Goal: Task Accomplishment & Management: Use online tool/utility

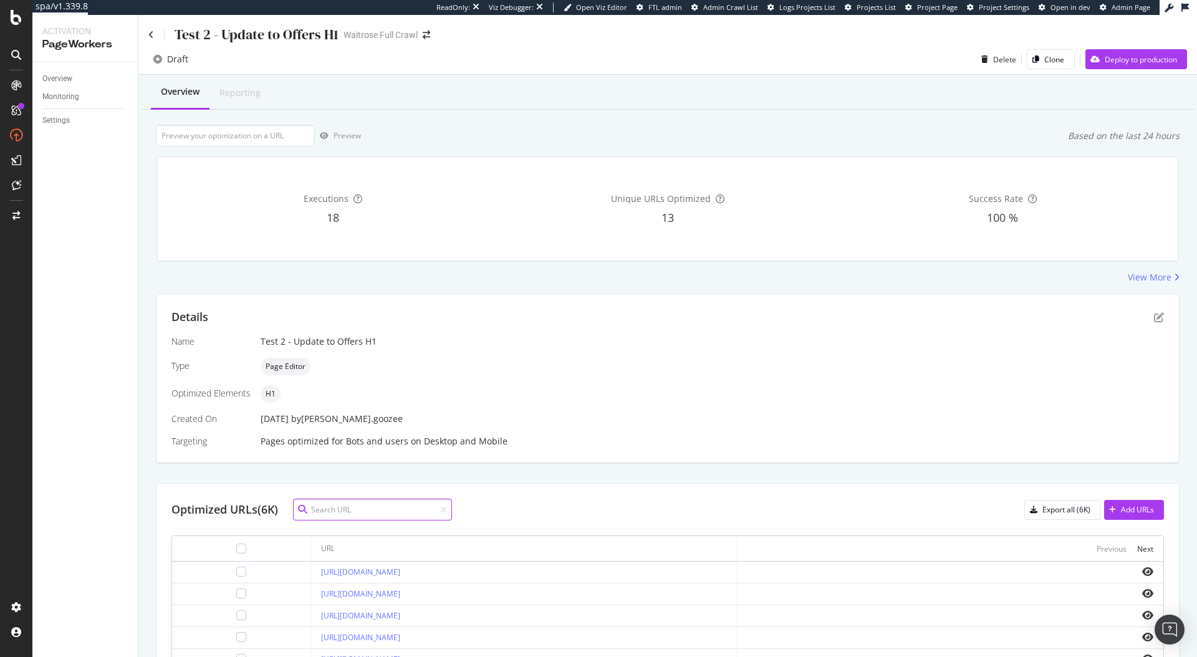
paste input "[URL][DOMAIN_NAME]"
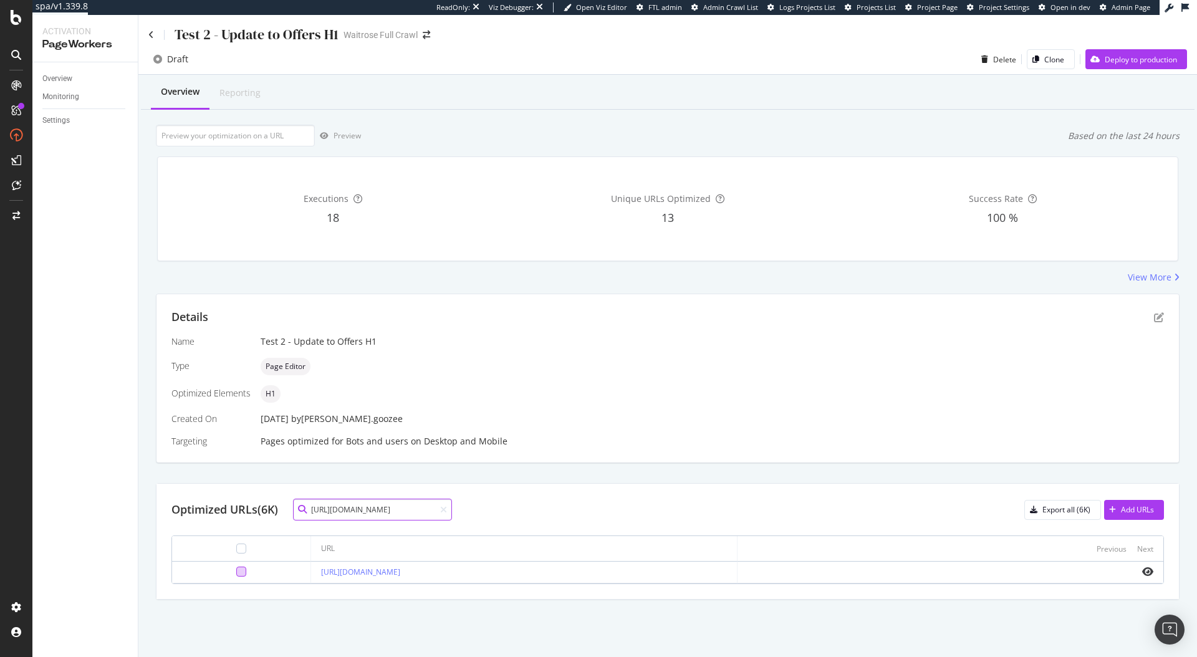
type input "[URL][DOMAIN_NAME]"
click at [236, 573] on div at bounding box center [241, 572] width 10 height 10
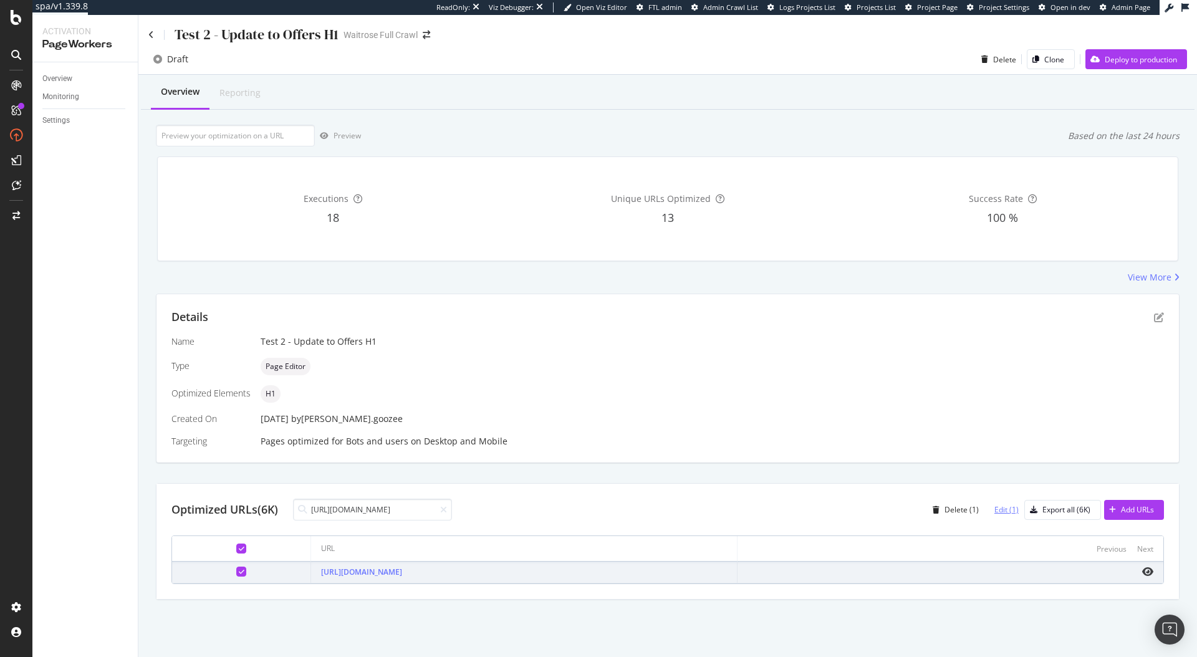
click at [998, 509] on div "Edit (1)" at bounding box center [1006, 509] width 24 height 11
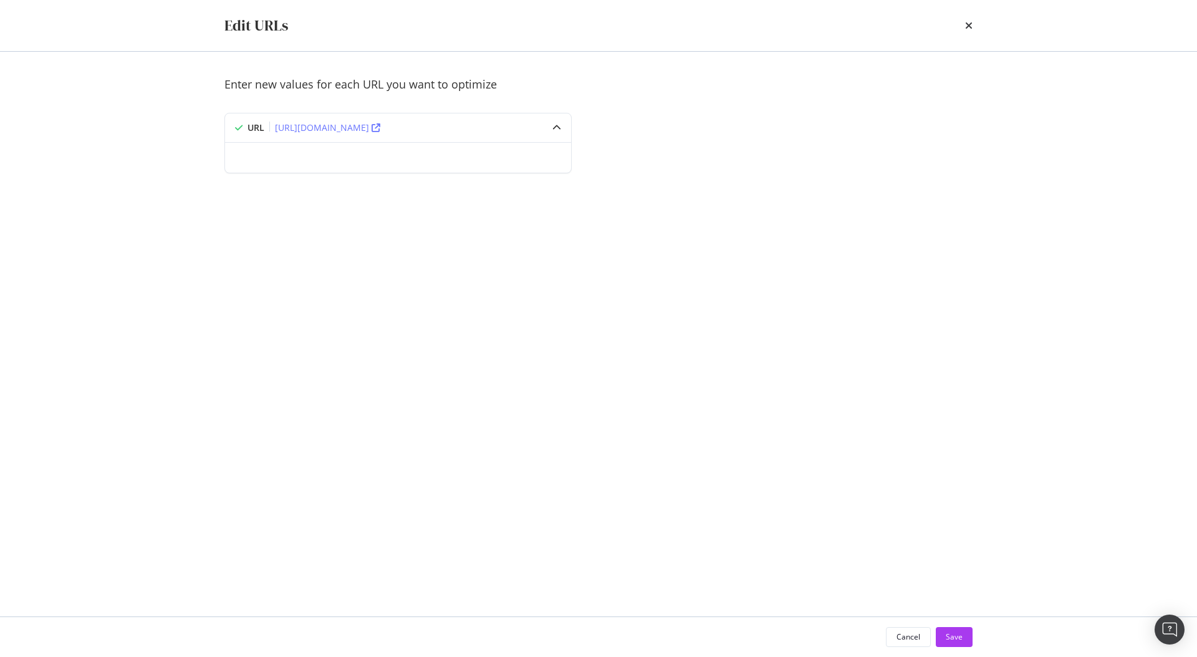
click at [960, 26] on div "Edit URLs" at bounding box center [598, 25] width 748 height 21
click at [977, 27] on div "Edit URLs" at bounding box center [598, 25] width 798 height 51
click at [971, 27] on icon "times" at bounding box center [968, 26] width 7 height 10
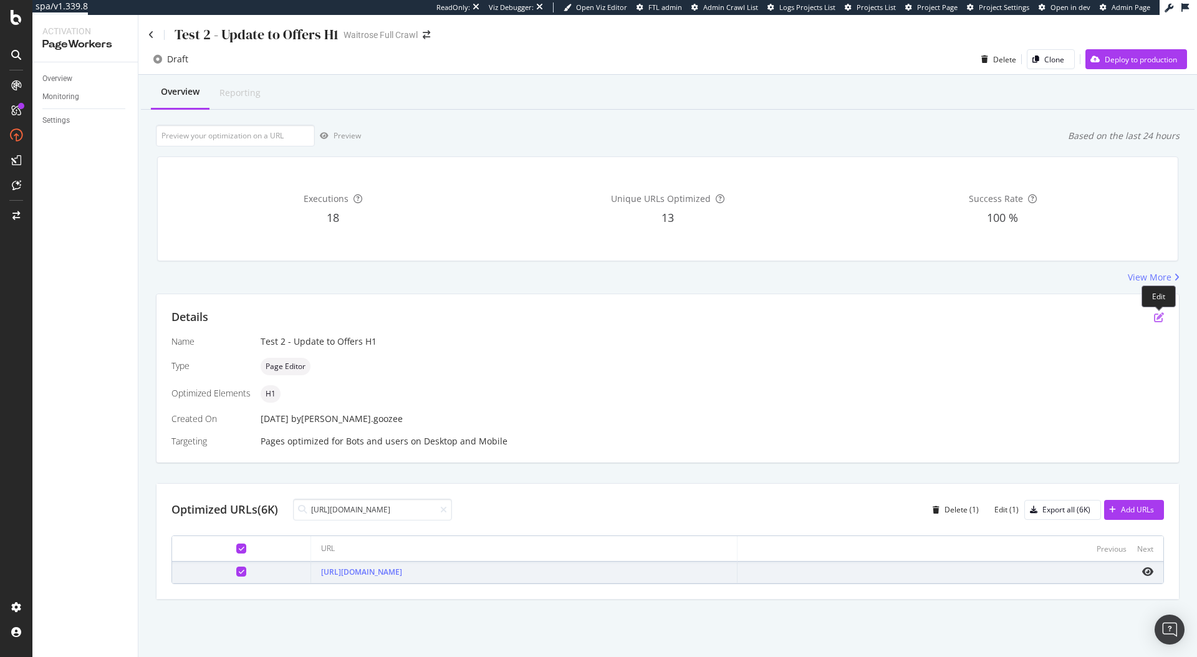
click at [1157, 320] on icon "pen-to-square" at bounding box center [1159, 317] width 10 height 10
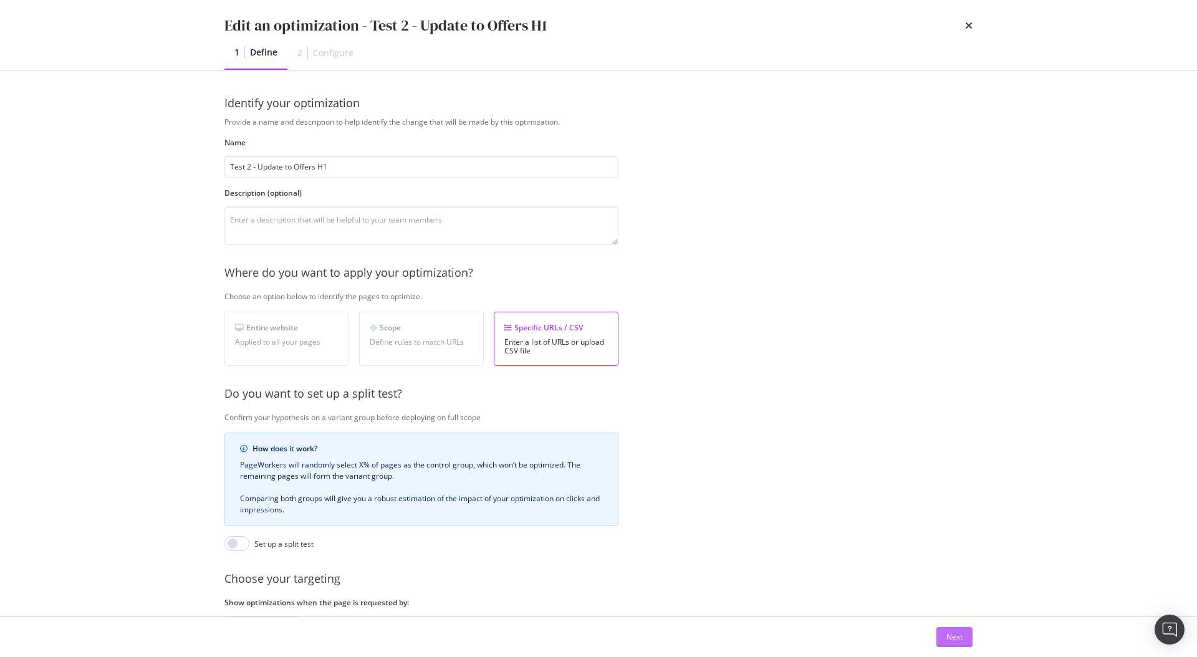
click at [943, 628] on button "Next" at bounding box center [954, 637] width 36 height 20
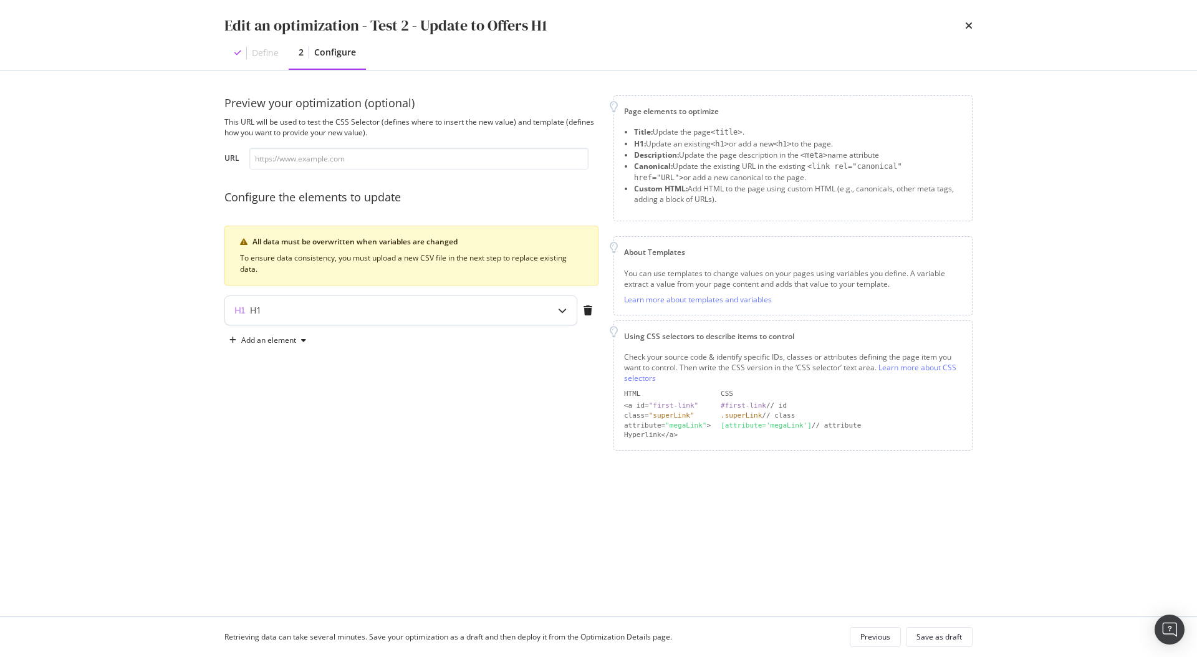
click at [475, 321] on div "H1" at bounding box center [400, 310] width 351 height 29
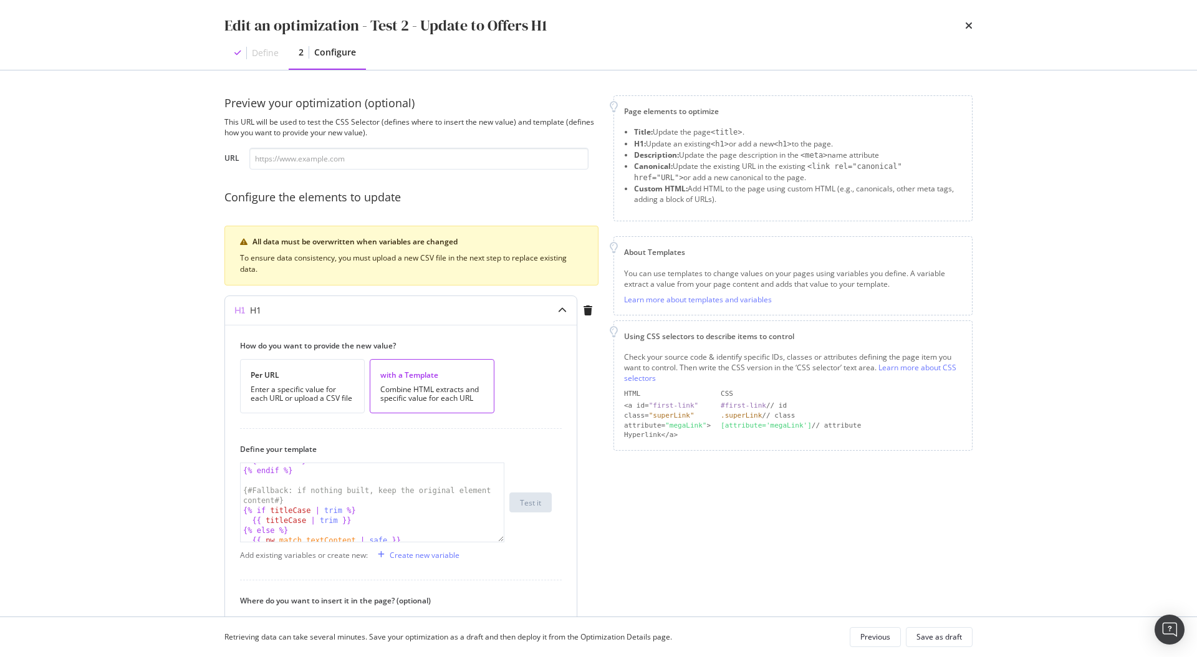
scroll to position [147, 0]
click at [243, 509] on div "{% endfor %} {% endif %} {# Fallback: if nothing built, keep the original eleme…" at bounding box center [372, 505] width 263 height 98
click at [242, 488] on div "{% endfor %} {% endif %} {# Fallback: if nothing built, keep the original eleme…" at bounding box center [372, 505] width 263 height 98
type textarea "{% endif %}{# Fallback: if nothing built, keep the original element content #}{…"
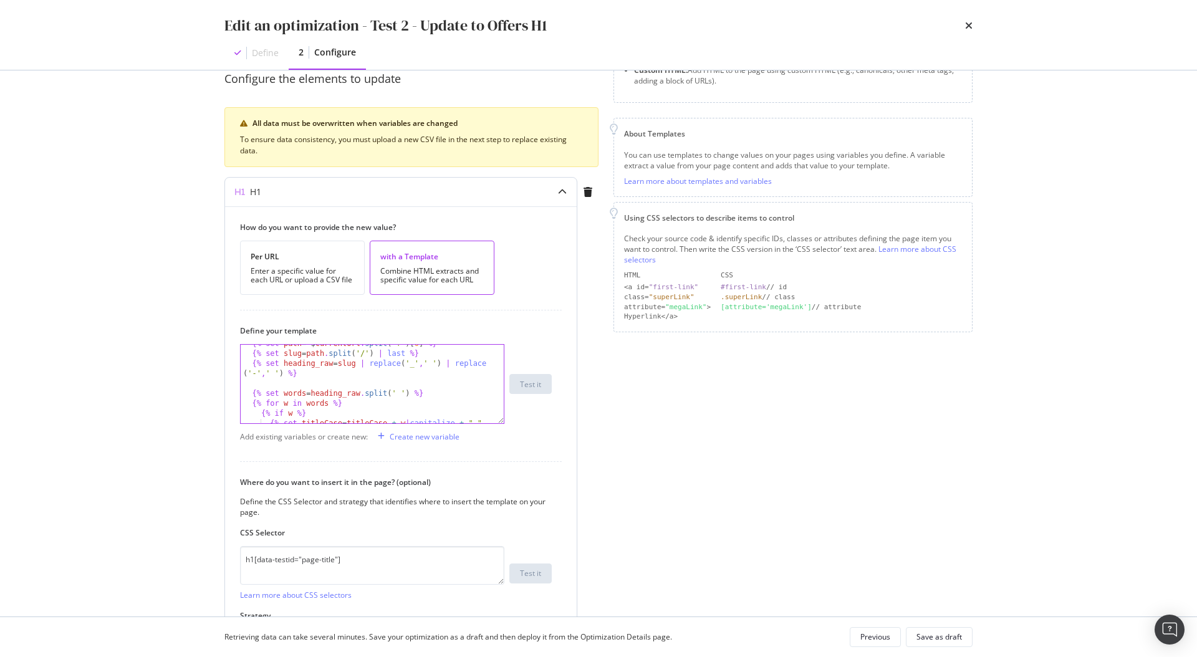
scroll to position [37, 0]
click at [968, 24] on icon "times" at bounding box center [968, 26] width 7 height 10
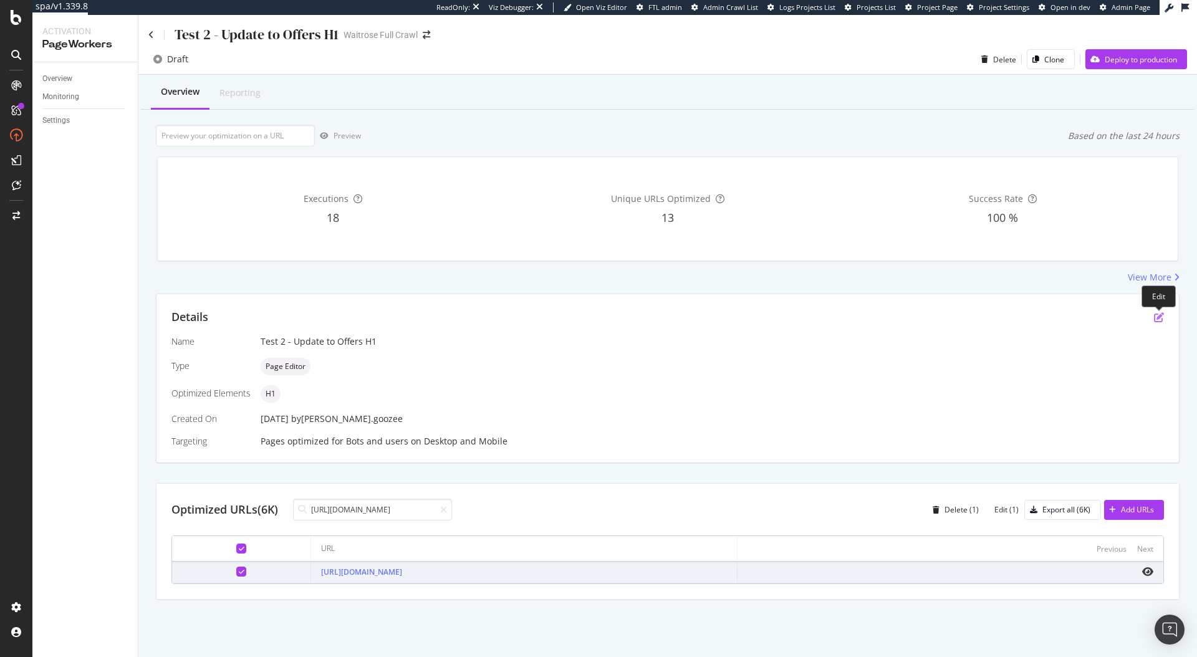
click at [1155, 315] on icon "pen-to-square" at bounding box center [1159, 317] width 10 height 10
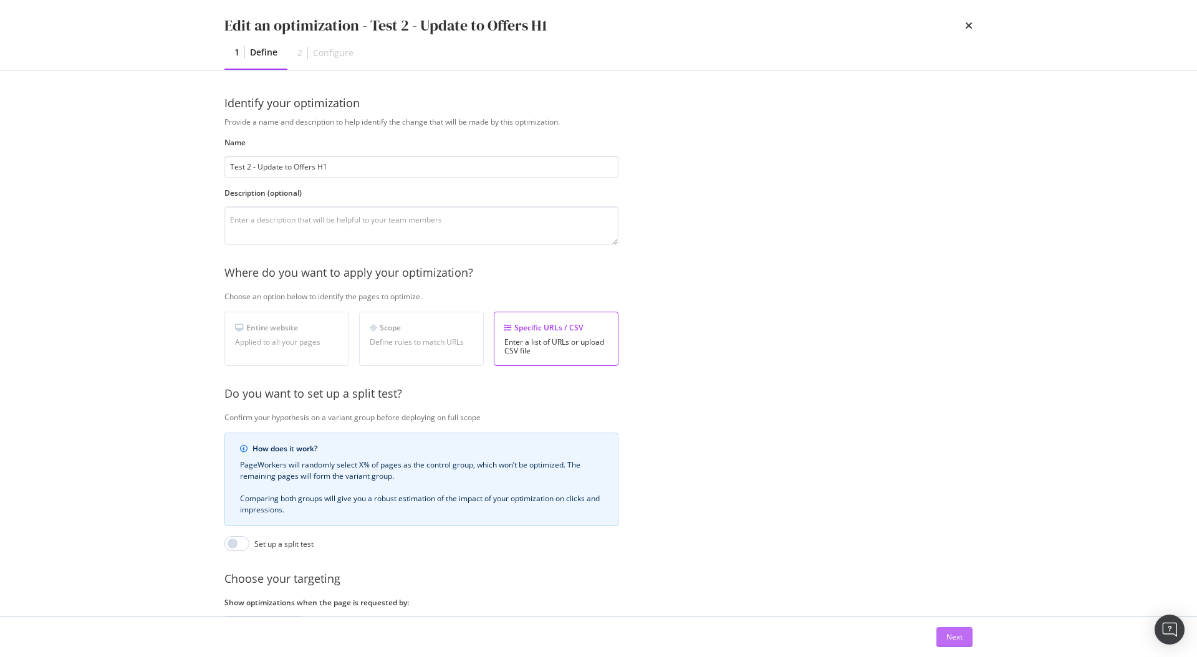
click at [936, 631] on button "Next" at bounding box center [954, 637] width 36 height 20
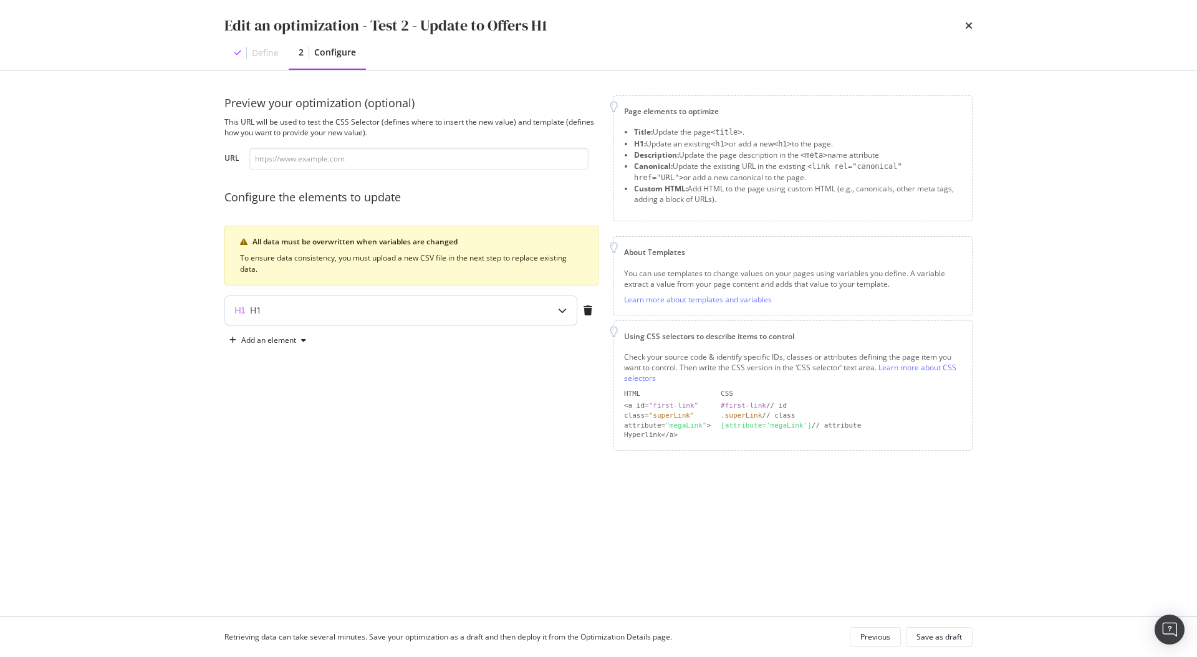
click at [522, 305] on div "H1" at bounding box center [376, 310] width 302 height 12
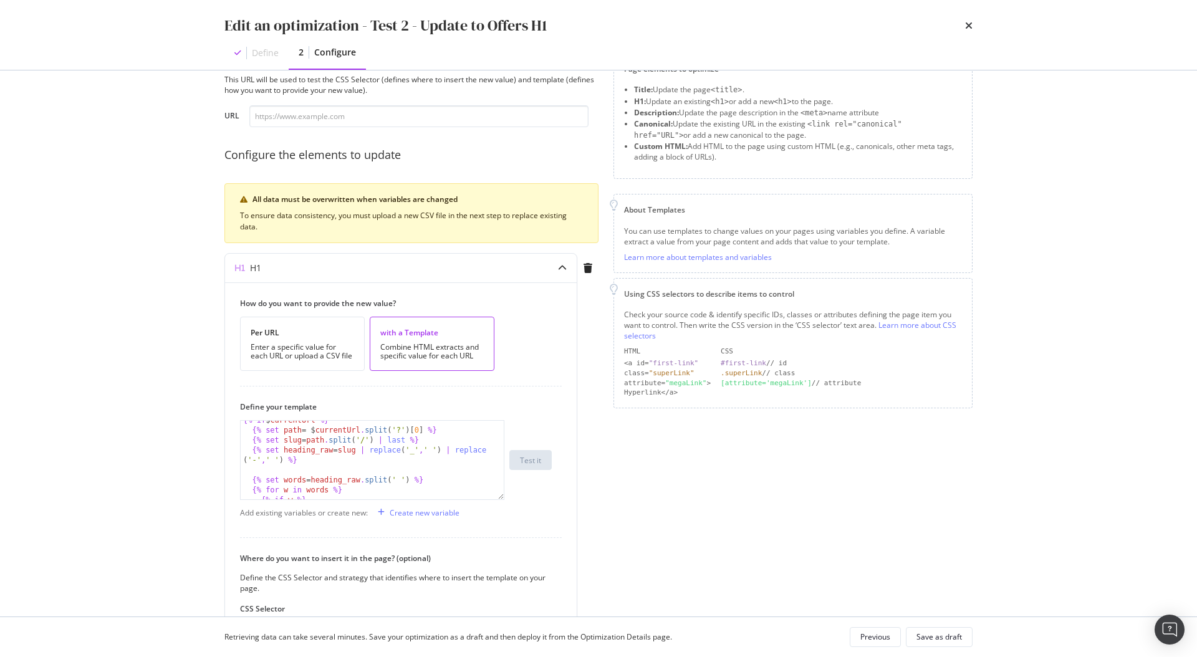
scroll to position [0, 0]
click at [249, 433] on div "{% set titleCase = "" %} {% if $ currentUrl %} {% set path = $ currentUrl . spl…" at bounding box center [372, 470] width 263 height 98
type textarea "{% set titleCase = "" %}"
click at [270, 471] on div "{% if $ currentUrl %} {% set path = $ currentUrl . split ( '?' ) [ 0 ] %} {% se…" at bounding box center [372, 464] width 263 height 98
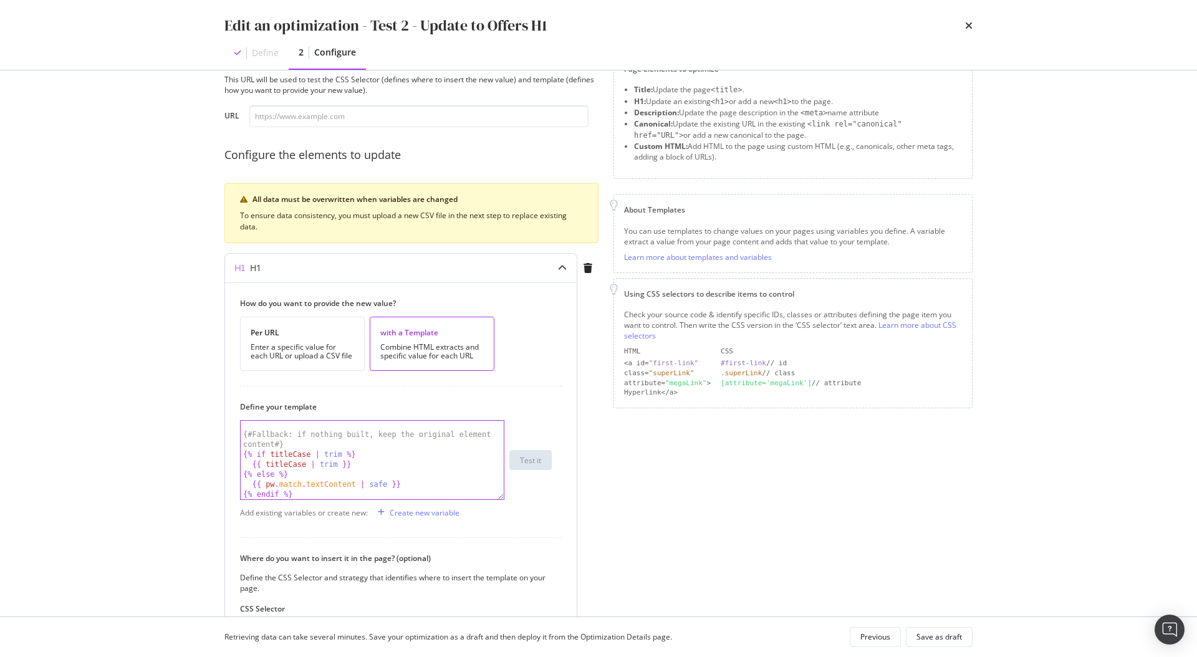
scroll to position [141, 0]
click at [266, 485] on div "{# Fallback: if nothing built, keep the original element content #} {% if title…" at bounding box center [372, 468] width 263 height 98
drag, startPoint x: 262, startPoint y: 487, endPoint x: 358, endPoint y: 486, distance: 95.4
click at [358, 486] on div "{# Fallback: if nothing built, keep the original element content #} {% if title…" at bounding box center [372, 468] width 263 height 98
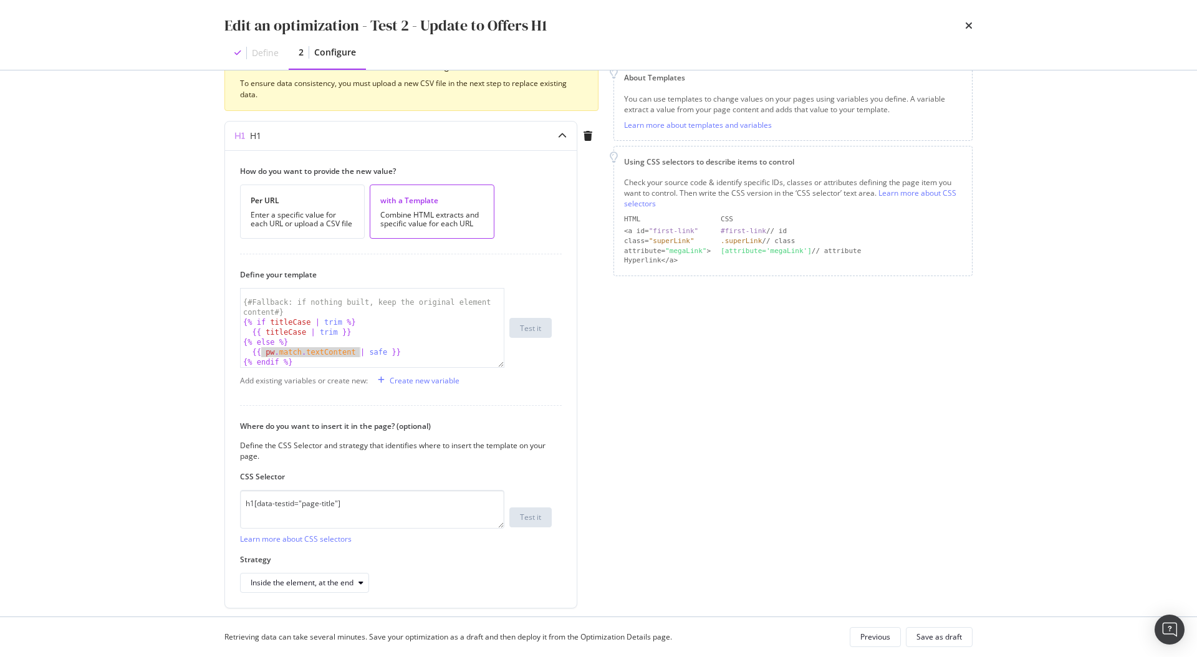
scroll to position [186, 0]
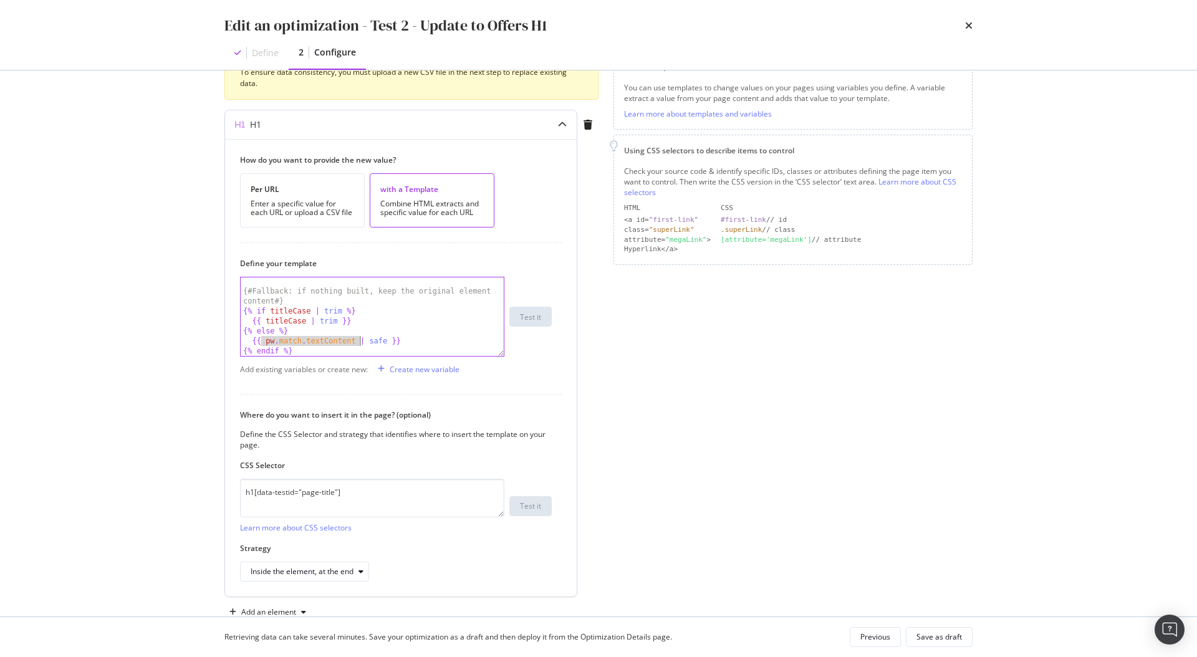
click at [372, 345] on div "{# Fallback: if nothing built, keep the original element content #} {% if title…" at bounding box center [372, 325] width 263 height 98
click at [687, 310] on div "Page elements to optimize Title: Update the page <title> . H1: Update an existi…" at bounding box center [792, 266] width 359 height 712
type textarea "{% set heading_raw = slug | replace('_',' ') | replace('-',' ') %}"
click at [398, 320] on div "{% set titleCase = "" %} {% if $ currentUrl %} {% set path = $ currentUrl . spl…" at bounding box center [372, 323] width 263 height 98
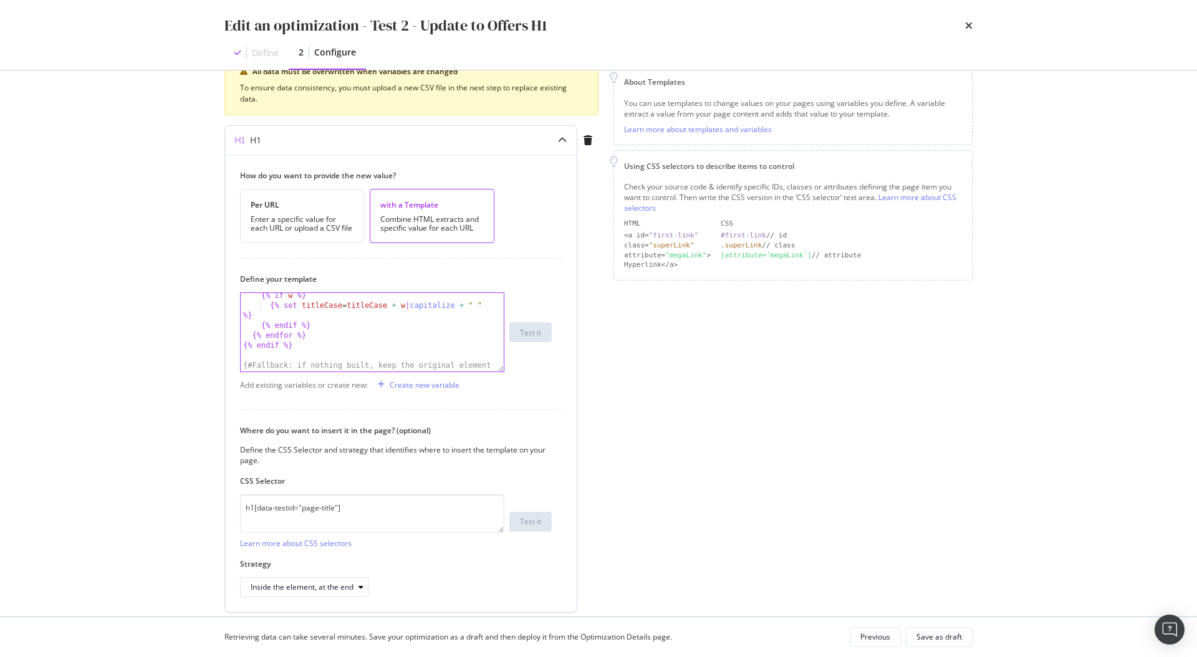
scroll to position [0, 0]
